Goal: Find specific page/section: Find specific page/section

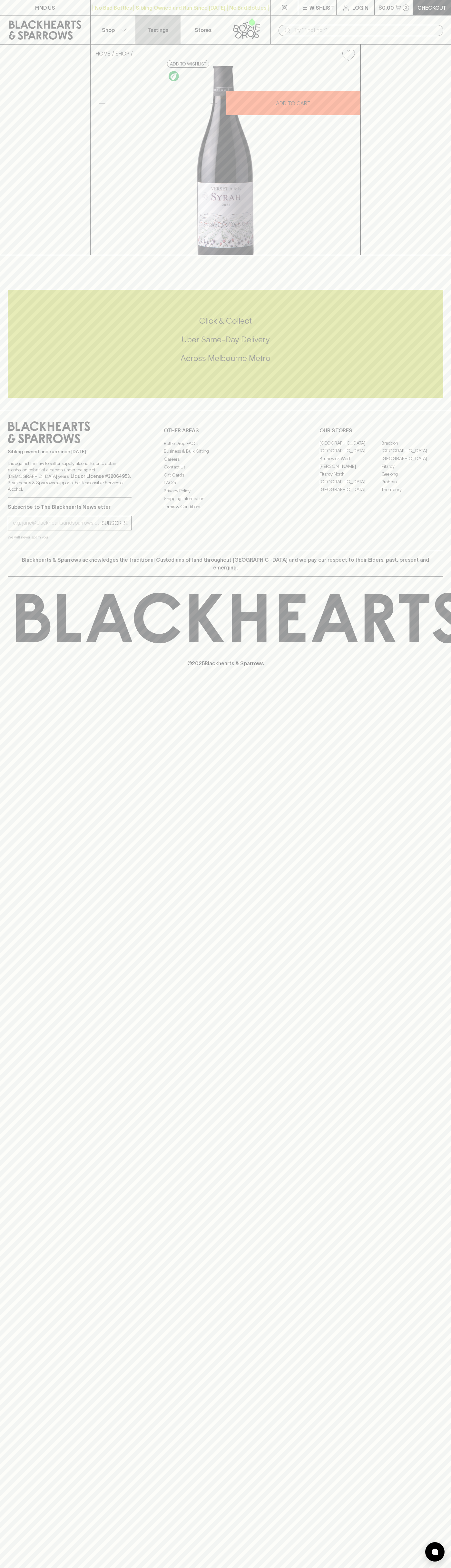
click at [144, 18] on link "Tastings" at bounding box center [158, 30] width 45 height 29
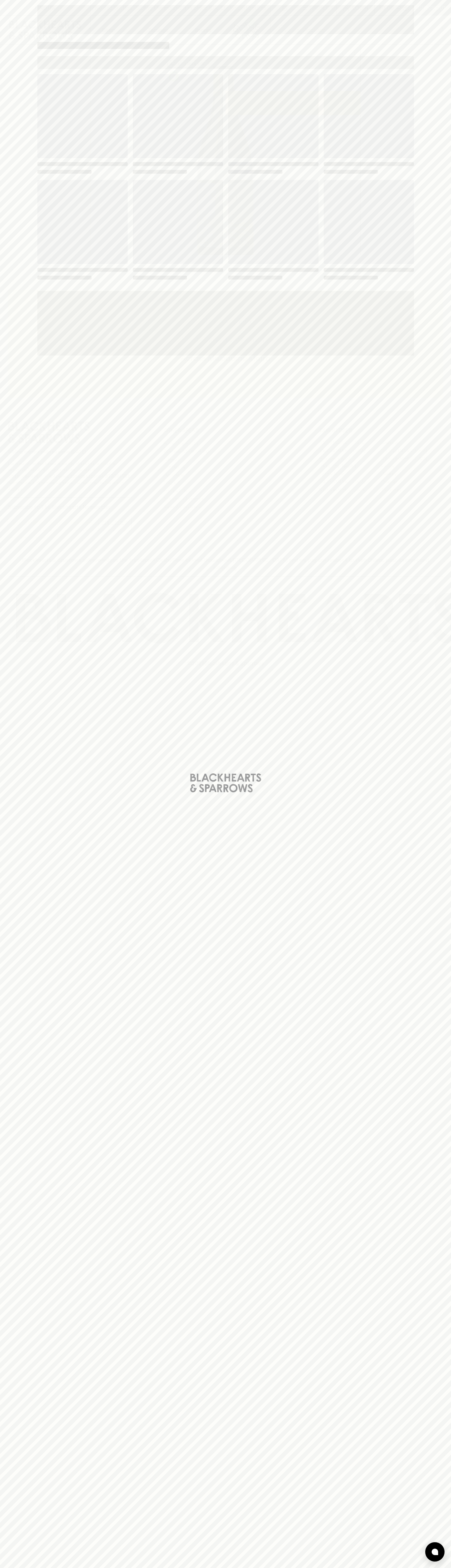
click at [435, 47] on div "Loading" at bounding box center [225, 784] width 451 height 1568
click at [213, 1568] on html "FIND US | No Bad Bottles | Sibling Owned and Run Since [DATE] | No Bad Bottles …" at bounding box center [225, 784] width 451 height 1568
click at [32, 1526] on div "Loading" at bounding box center [225, 784] width 451 height 1568
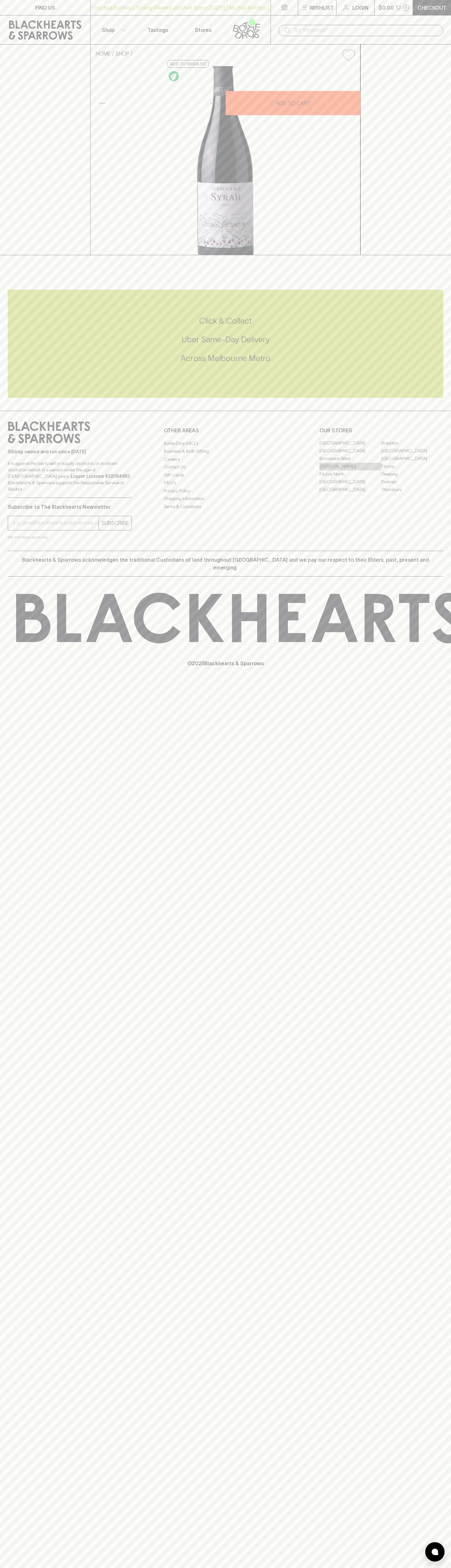
click at [350, 471] on link "[PERSON_NAME]" at bounding box center [350, 466] width 62 height 7
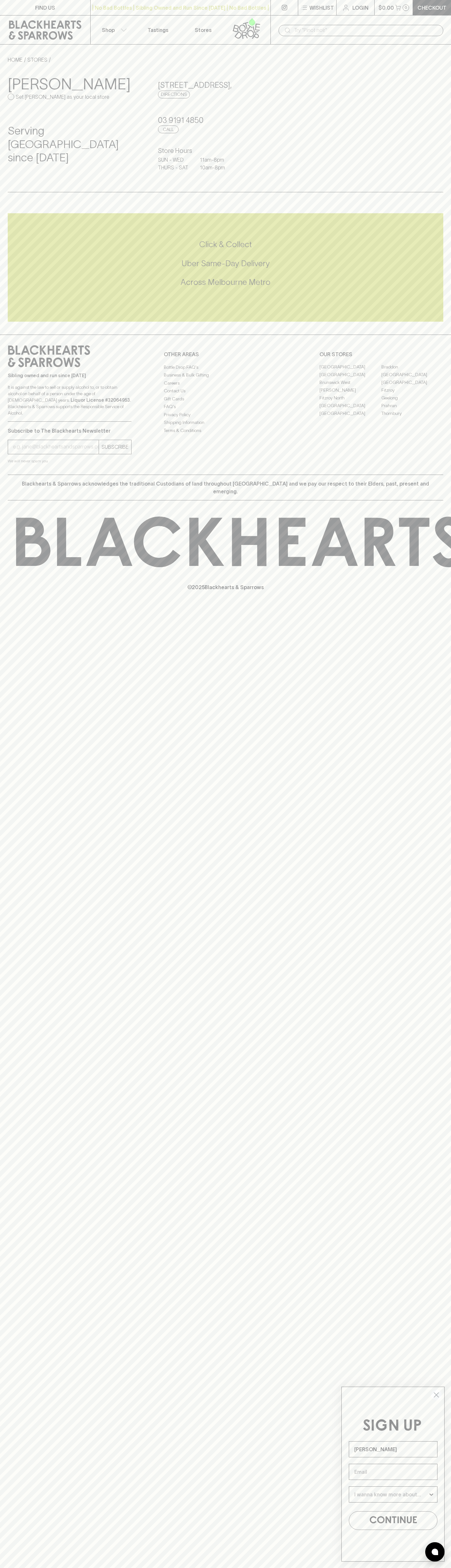
type input "John Smith"
